Goal: Check status: Check status

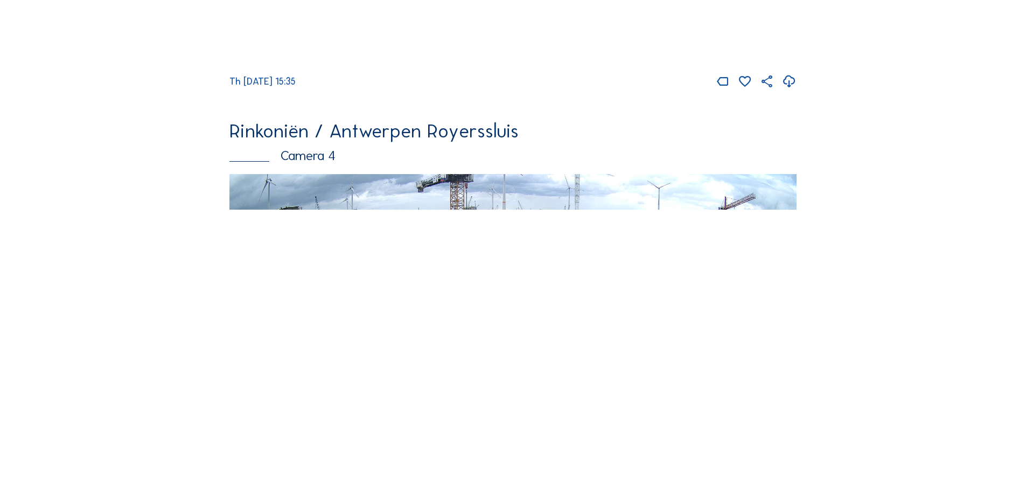
scroll to position [1825, 0]
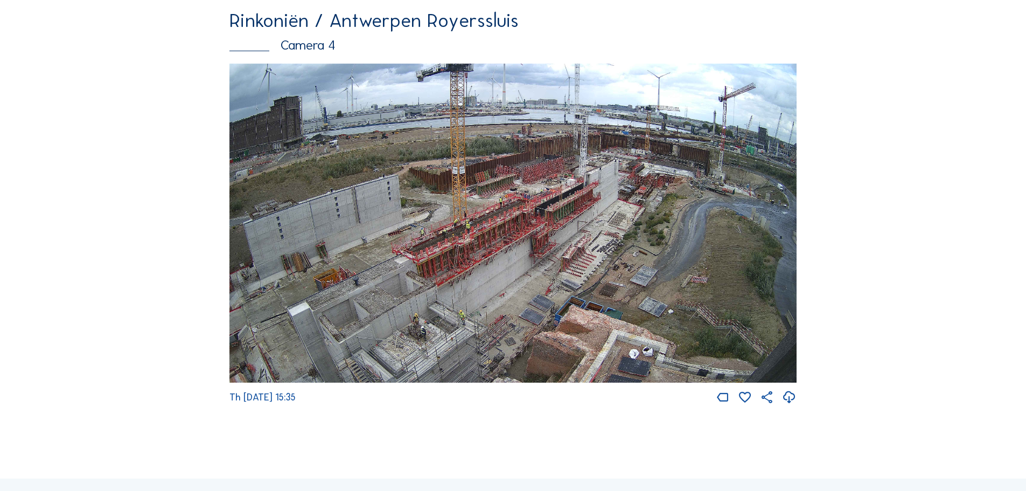
click at [458, 318] on img at bounding box center [513, 223] width 567 height 319
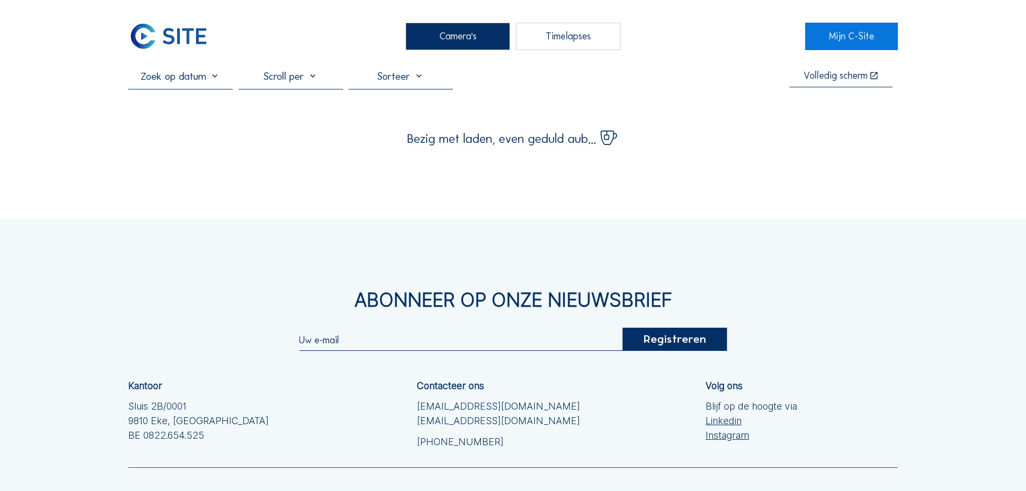
drag, startPoint x: 213, startPoint y: 77, endPoint x: 212, endPoint y: 85, distance: 8.7
click at [213, 76] on input "text" at bounding box center [180, 75] width 105 height 13
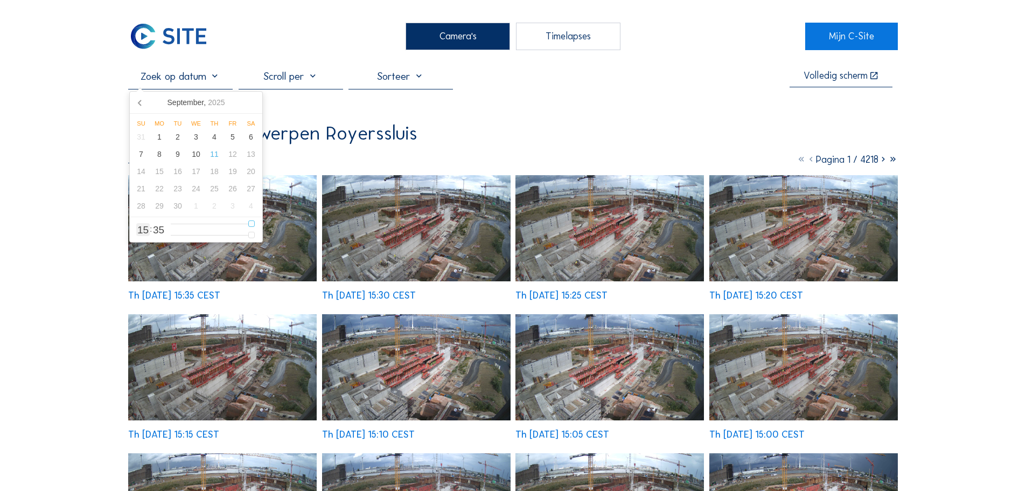
type input "14"
type input "[DATE] 13:35"
type input "13"
type input "[DATE] 12:35"
type input "12"
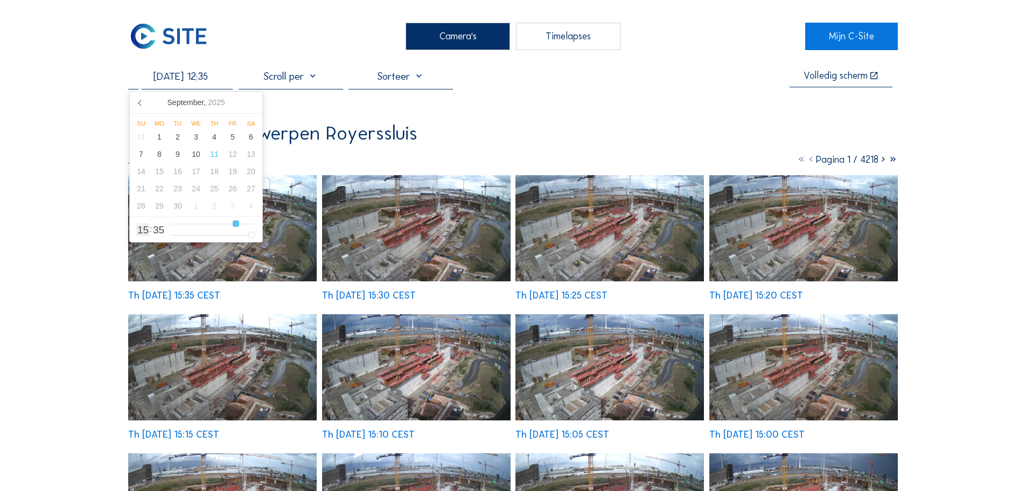
type input "[DATE] 11:35"
type input "11"
type input "[DATE] 10:35"
type input "10"
type input "[DATE] 09:35"
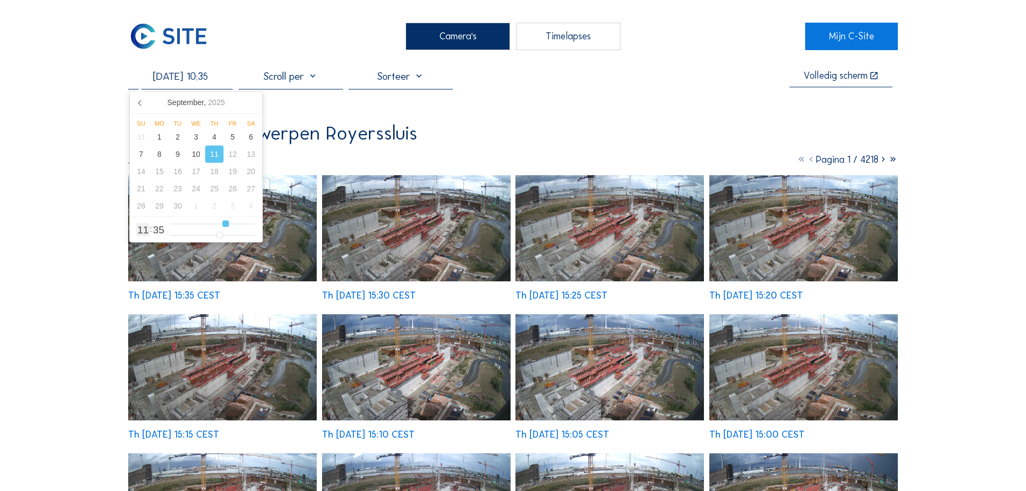
type input "9"
type input "[DATE] 10:35"
drag, startPoint x: 251, startPoint y: 224, endPoint x: 226, endPoint y: 231, distance: 25.9
type input "10"
click at [226, 228] on input "range" at bounding box center [213, 223] width 84 height 9
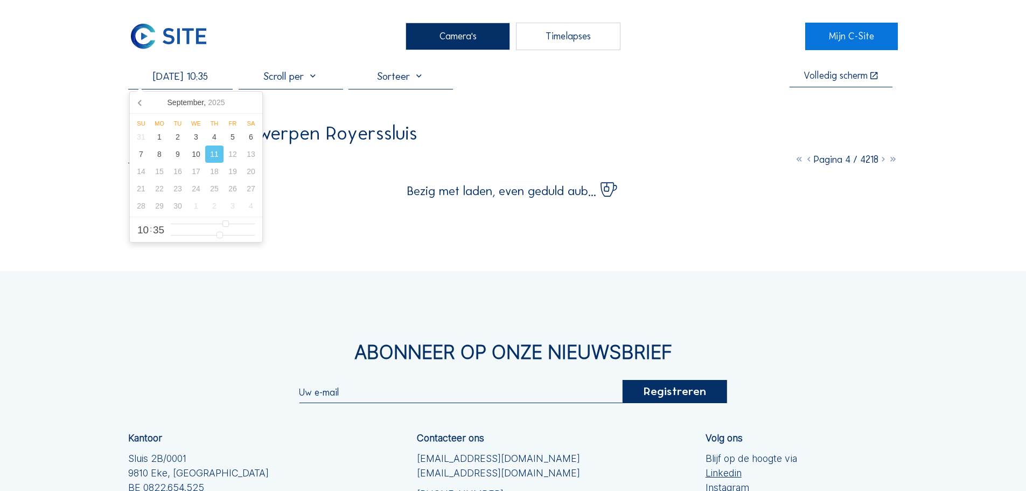
click at [71, 219] on div "Camera's Timelapses Mijn C-Site [DATE] 10:35 Volledig [PERSON_NAME] Rinkoniën /…" at bounding box center [513, 329] width 1026 height 659
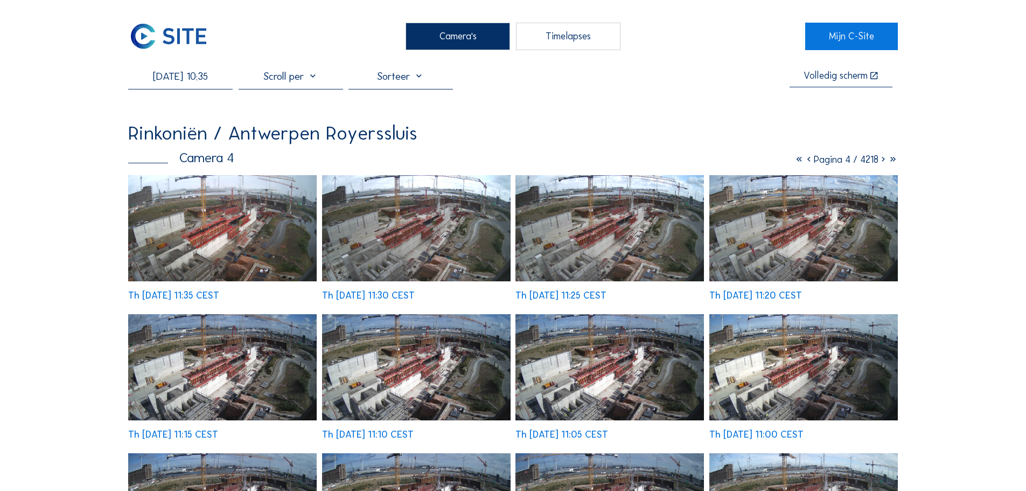
click at [204, 242] on img at bounding box center [222, 228] width 189 height 106
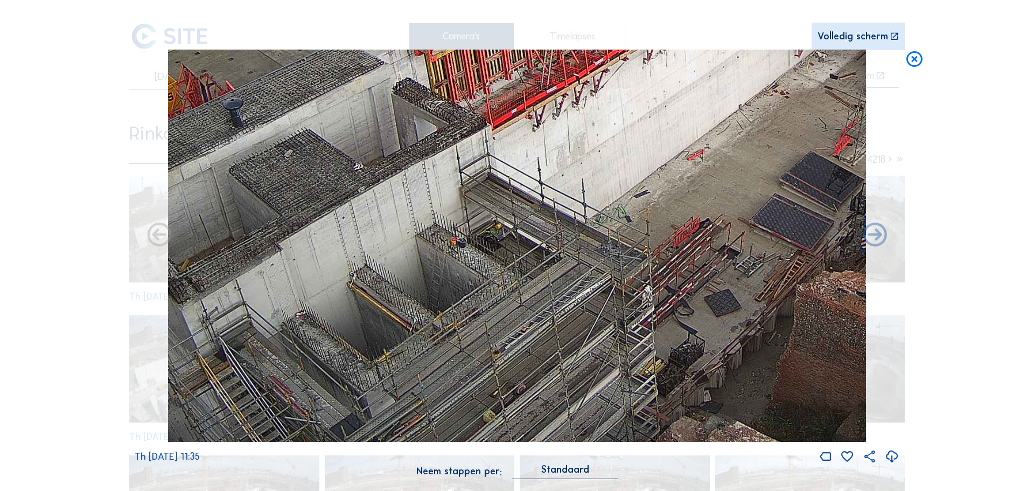
drag, startPoint x: 430, startPoint y: 364, endPoint x: 461, endPoint y: 291, distance: 79.4
click at [460, 292] on img at bounding box center [517, 246] width 698 height 393
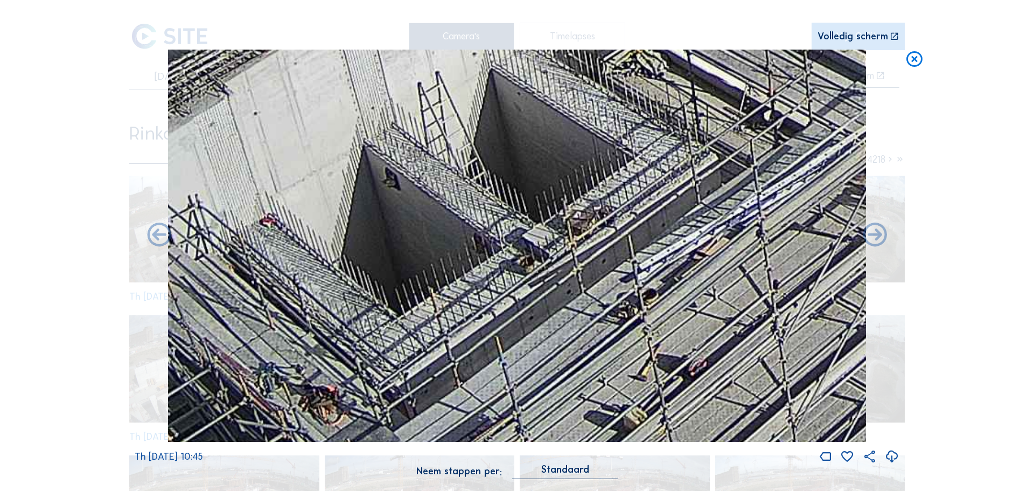
drag, startPoint x: 578, startPoint y: 329, endPoint x: 562, endPoint y: 286, distance: 45.8
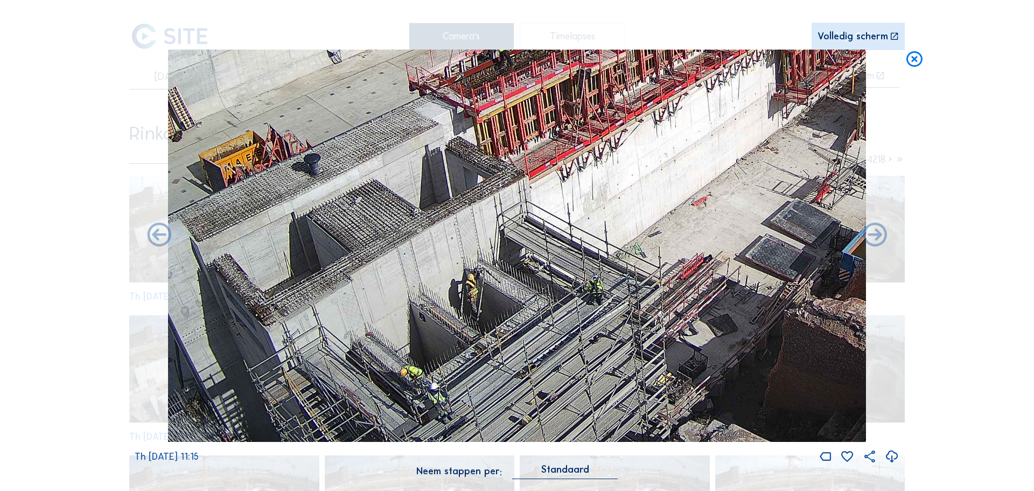
drag, startPoint x: 363, startPoint y: 340, endPoint x: 420, endPoint y: 247, distance: 109.8
click at [418, 250] on img at bounding box center [517, 246] width 698 height 393
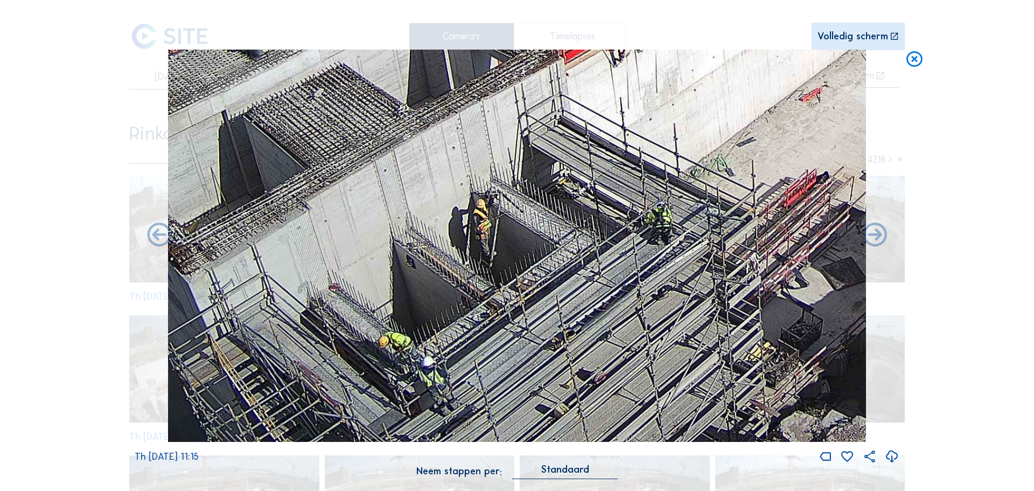
drag, startPoint x: 370, startPoint y: 378, endPoint x: 414, endPoint y: 238, distance: 146.9
click at [410, 244] on img at bounding box center [517, 246] width 698 height 393
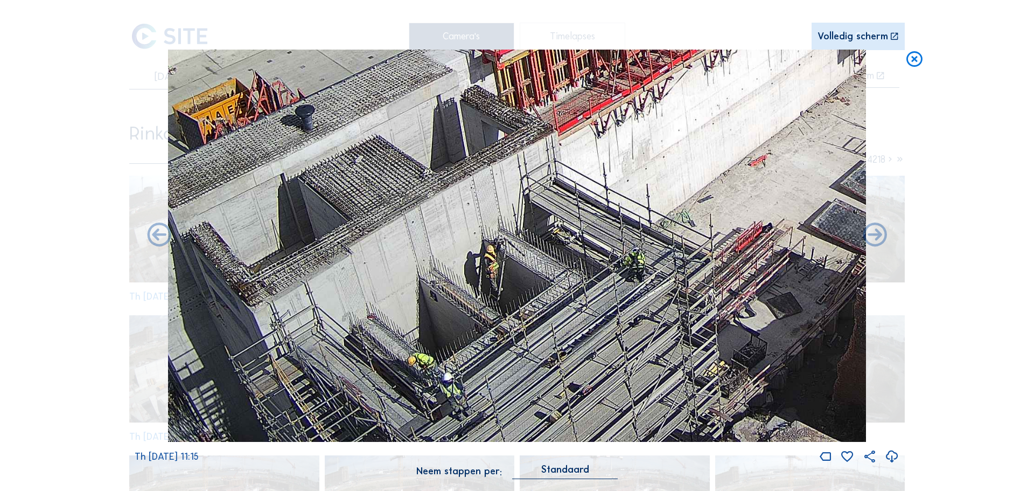
drag, startPoint x: 420, startPoint y: 301, endPoint x: 433, endPoint y: 266, distance: 37.3
click at [430, 268] on img at bounding box center [517, 246] width 698 height 393
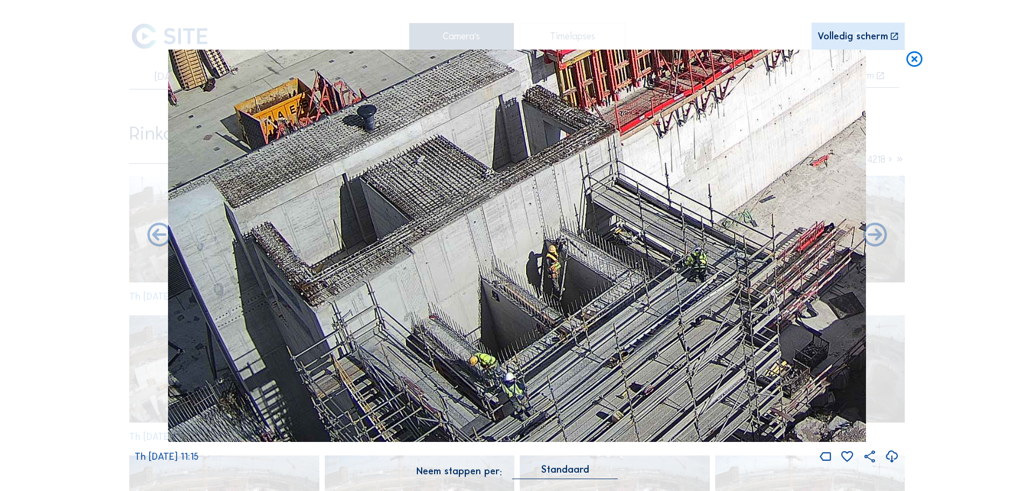
drag, startPoint x: 433, startPoint y: 276, endPoint x: 492, endPoint y: 240, distance: 69.7
click at [492, 240] on img at bounding box center [517, 246] width 698 height 393
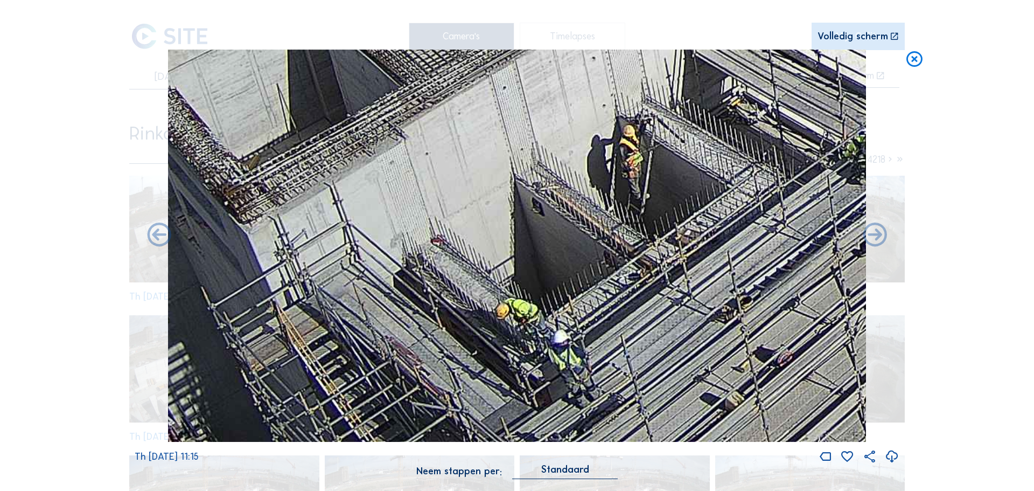
drag, startPoint x: 472, startPoint y: 350, endPoint x: 499, endPoint y: 247, distance: 106.8
click at [496, 249] on img at bounding box center [517, 246] width 698 height 393
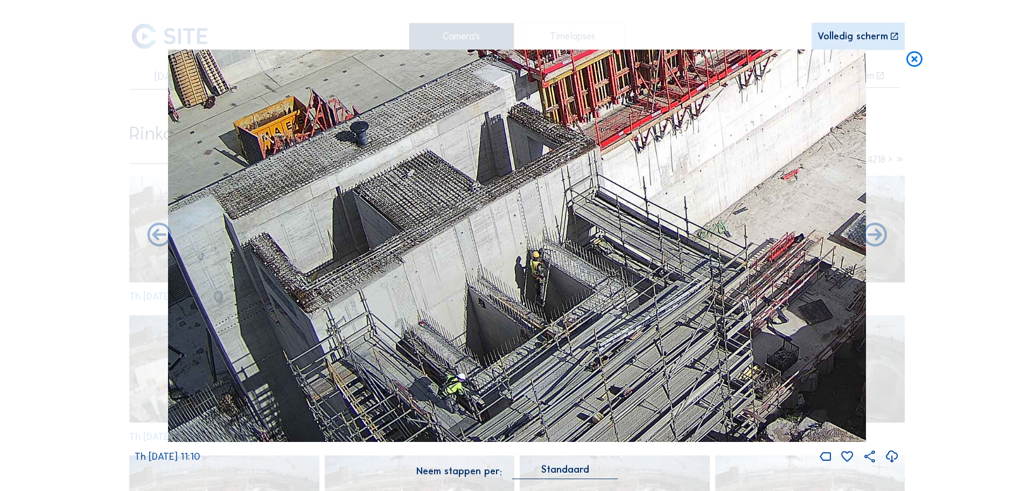
drag, startPoint x: 599, startPoint y: 329, endPoint x: 527, endPoint y: 298, distance: 77.7
click at [527, 253] on img at bounding box center [517, 246] width 698 height 393
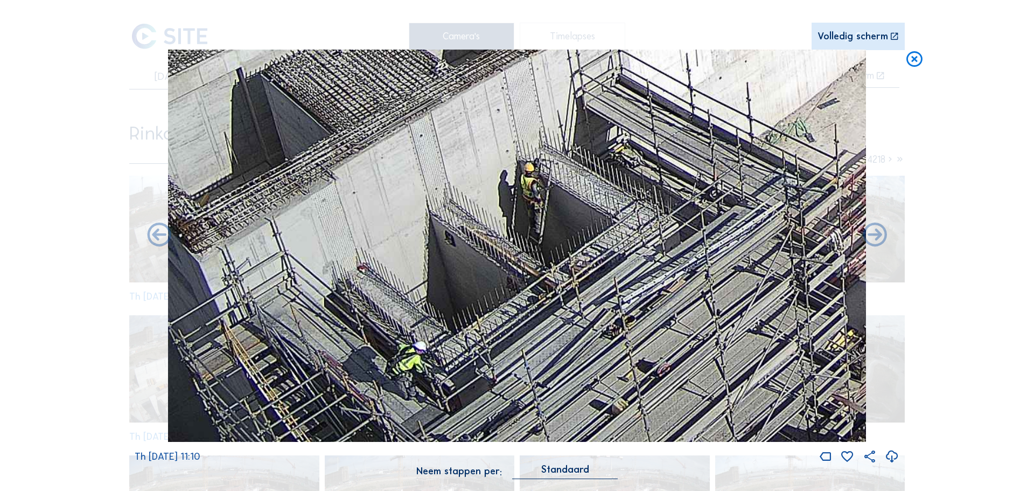
drag, startPoint x: 502, startPoint y: 403, endPoint x: 483, endPoint y: 323, distance: 82.5
click at [483, 324] on img at bounding box center [517, 246] width 698 height 393
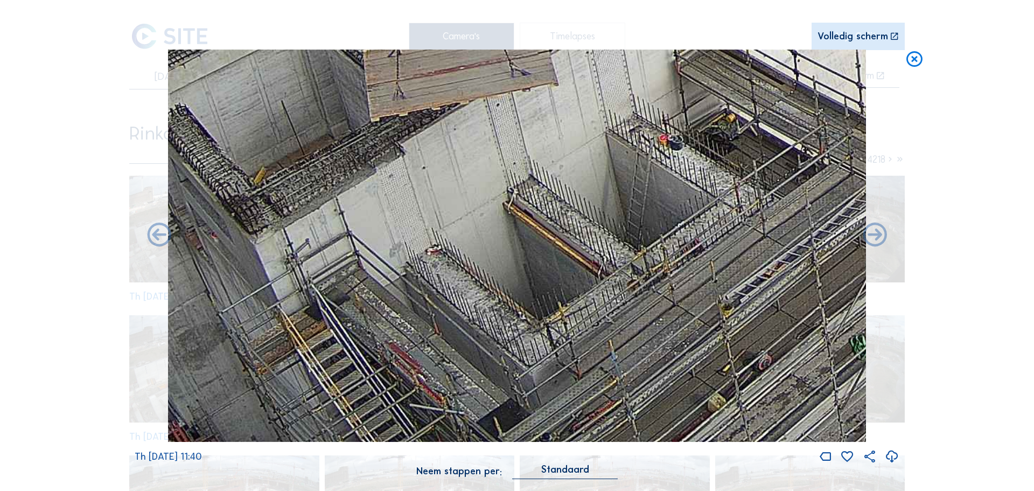
drag, startPoint x: 576, startPoint y: 325, endPoint x: 675, endPoint y: 264, distance: 115.7
click at [670, 267] on img at bounding box center [517, 246] width 698 height 393
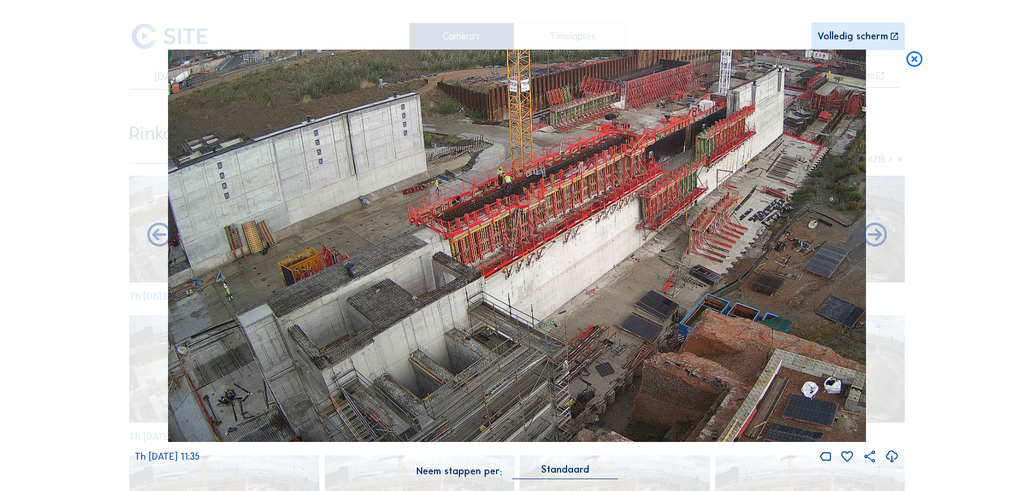
drag, startPoint x: 557, startPoint y: 363, endPoint x: 522, endPoint y: 239, distance: 128.2
click at [521, 249] on img at bounding box center [517, 246] width 698 height 393
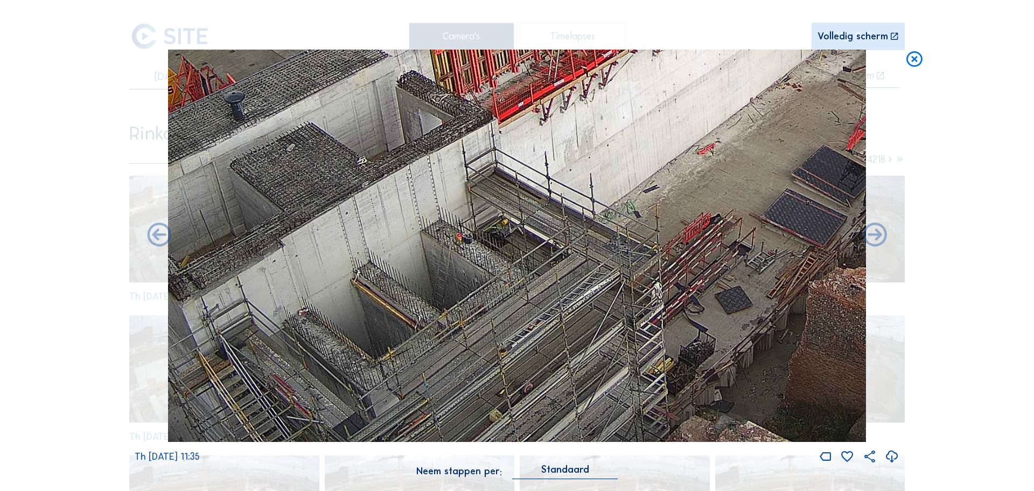
drag, startPoint x: 474, startPoint y: 380, endPoint x: 510, endPoint y: 249, distance: 135.8
click at [507, 255] on img at bounding box center [517, 246] width 698 height 393
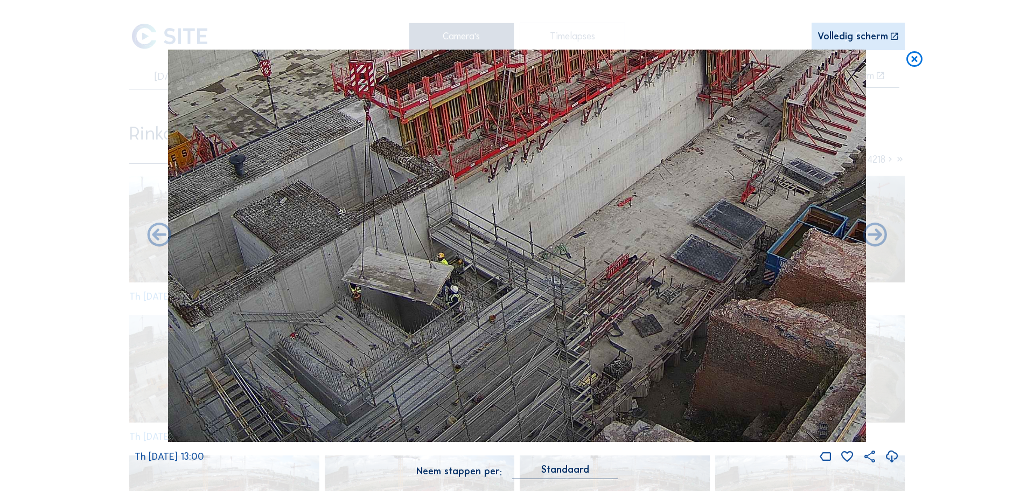
drag, startPoint x: 618, startPoint y: 295, endPoint x: 491, endPoint y: 238, distance: 140.1
click at [508, 206] on img at bounding box center [517, 246] width 698 height 393
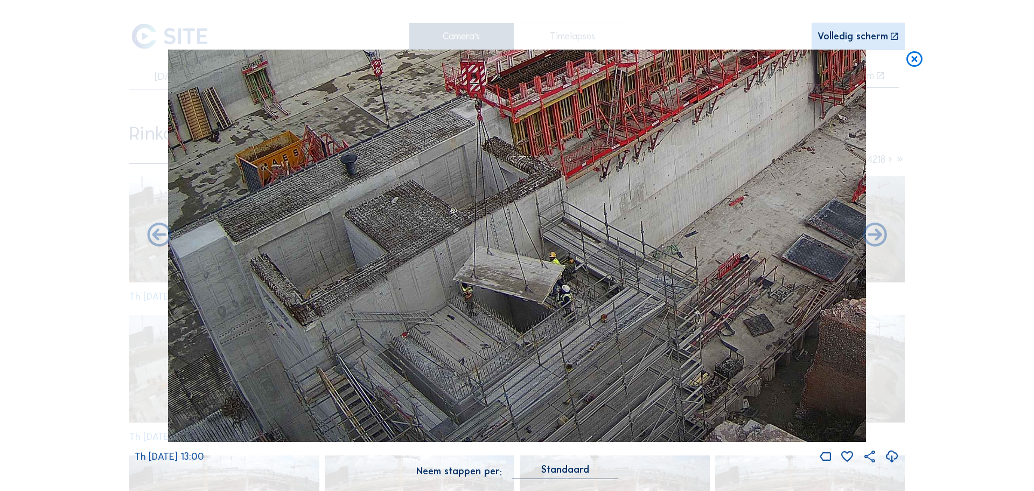
drag, startPoint x: 444, startPoint y: 315, endPoint x: 561, endPoint y: 219, distance: 151.2
click at [561, 219] on img at bounding box center [517, 246] width 698 height 393
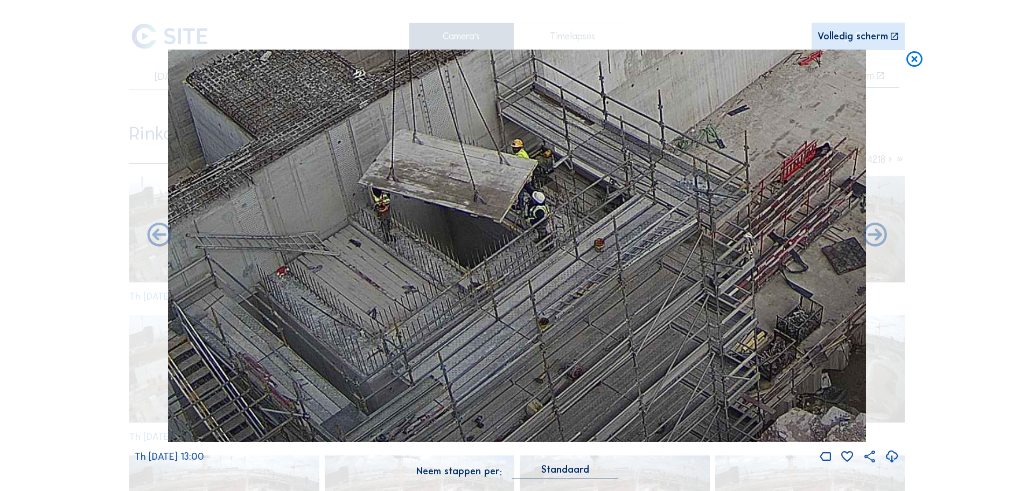
drag, startPoint x: 670, startPoint y: 336, endPoint x: 578, endPoint y: 287, distance: 104.6
click at [663, 283] on img at bounding box center [517, 246] width 698 height 393
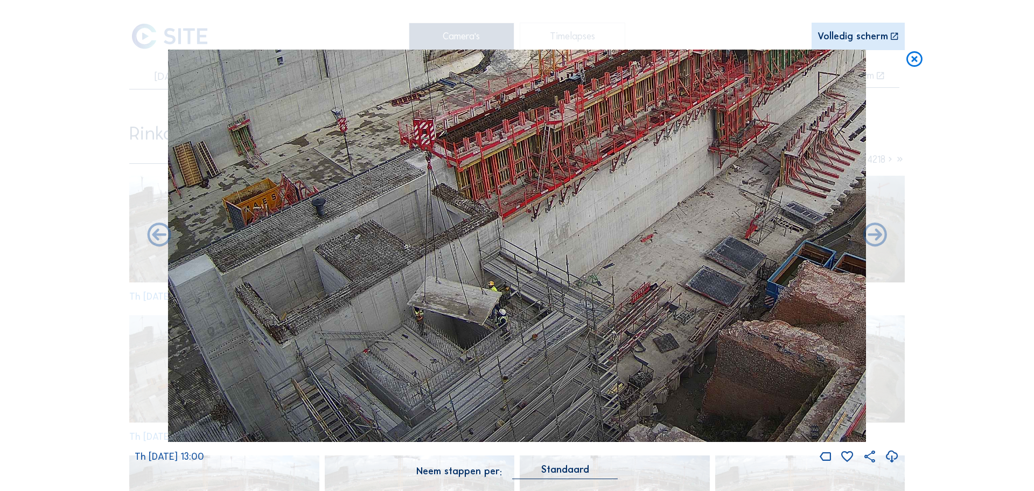
drag, startPoint x: 644, startPoint y: 337, endPoint x: 587, endPoint y: 266, distance: 91.6
click at [584, 268] on img at bounding box center [517, 246] width 698 height 393
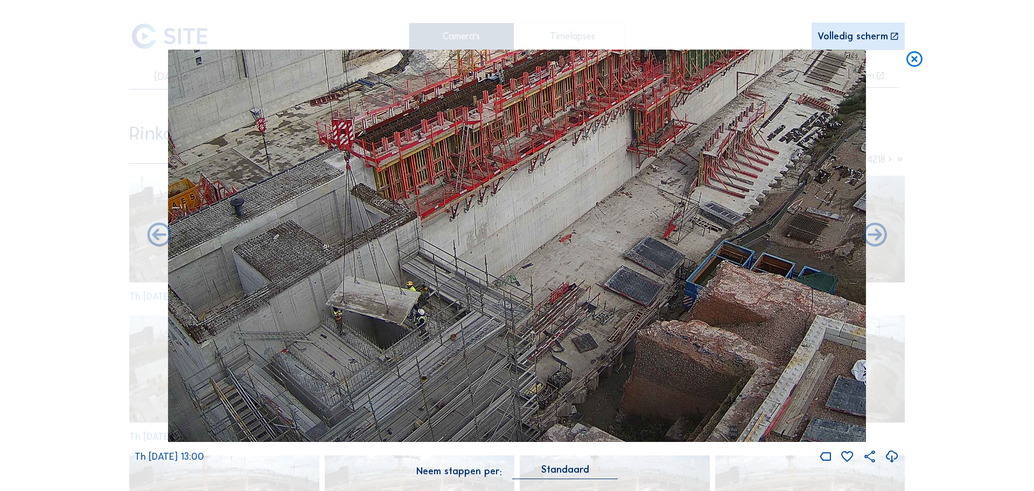
drag, startPoint x: 713, startPoint y: 341, endPoint x: 549, endPoint y: 317, distance: 165.5
click at [549, 317] on img at bounding box center [517, 246] width 698 height 393
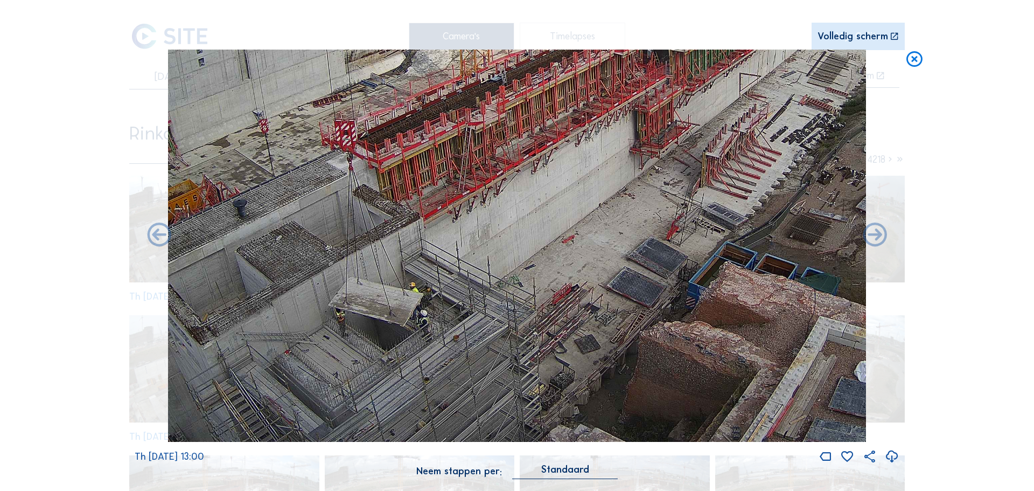
drag, startPoint x: 340, startPoint y: 353, endPoint x: 505, endPoint y: 328, distance: 166.3
click at [505, 328] on img at bounding box center [517, 246] width 698 height 393
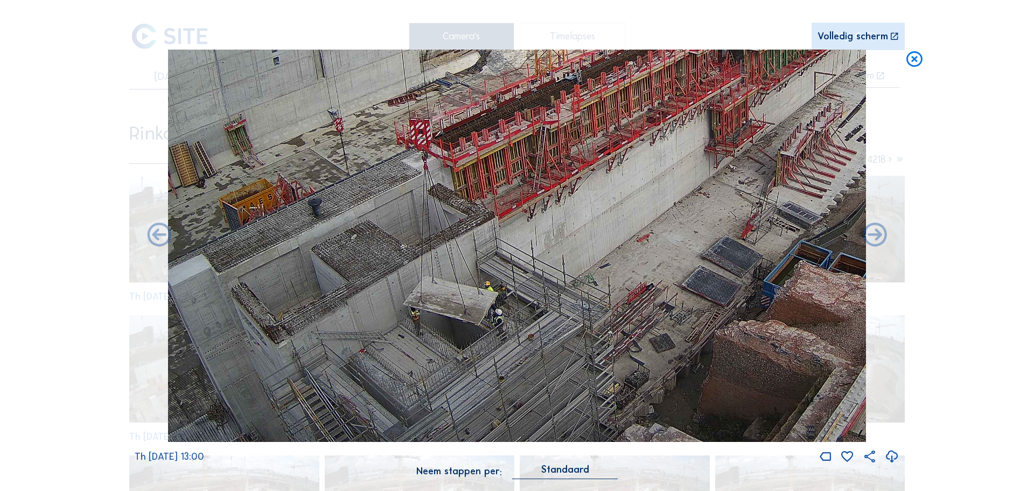
drag, startPoint x: 457, startPoint y: 352, endPoint x: 530, endPoint y: 330, distance: 76.5
click at [528, 332] on img at bounding box center [517, 246] width 698 height 393
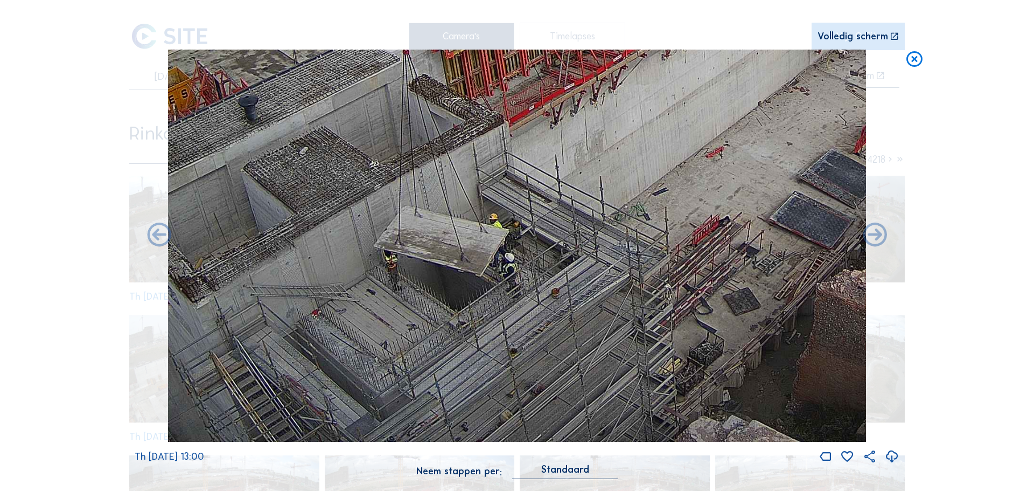
drag, startPoint x: 513, startPoint y: 376, endPoint x: 519, endPoint y: 293, distance: 82.7
click at [515, 300] on img at bounding box center [517, 246] width 698 height 393
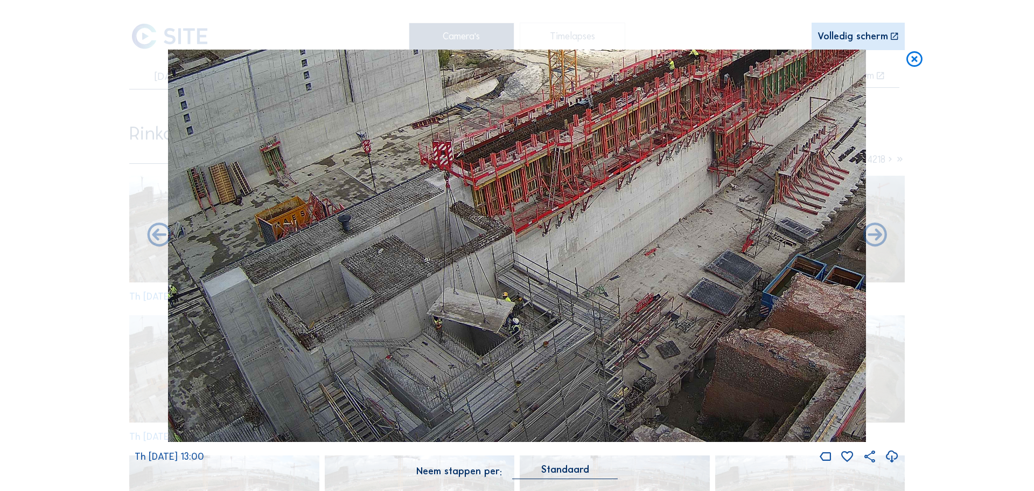
drag, startPoint x: 522, startPoint y: 373, endPoint x: 538, endPoint y: 300, distance: 75.2
click at [537, 302] on img at bounding box center [517, 246] width 698 height 393
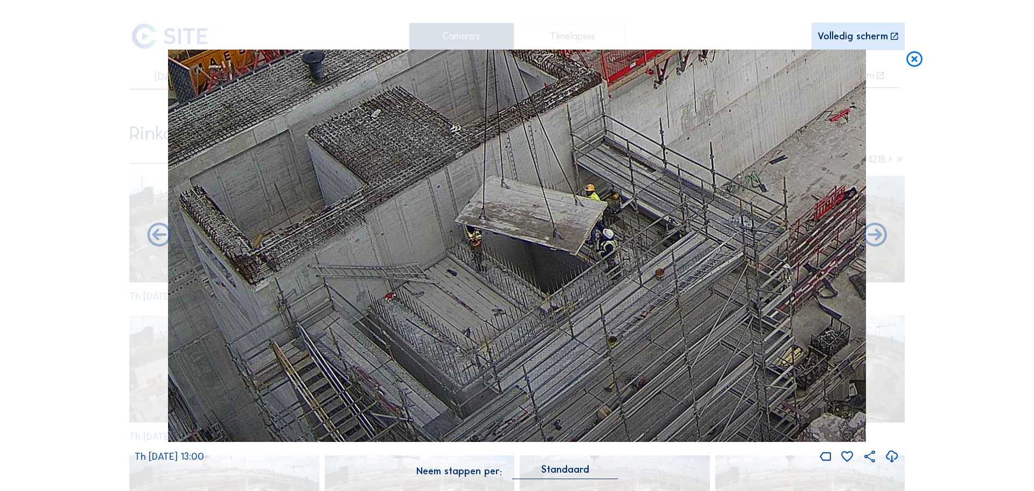
drag, startPoint x: 445, startPoint y: 385, endPoint x: 538, endPoint y: 243, distance: 169.8
click at [534, 246] on img at bounding box center [517, 246] width 698 height 393
